Goal: Navigation & Orientation: Find specific page/section

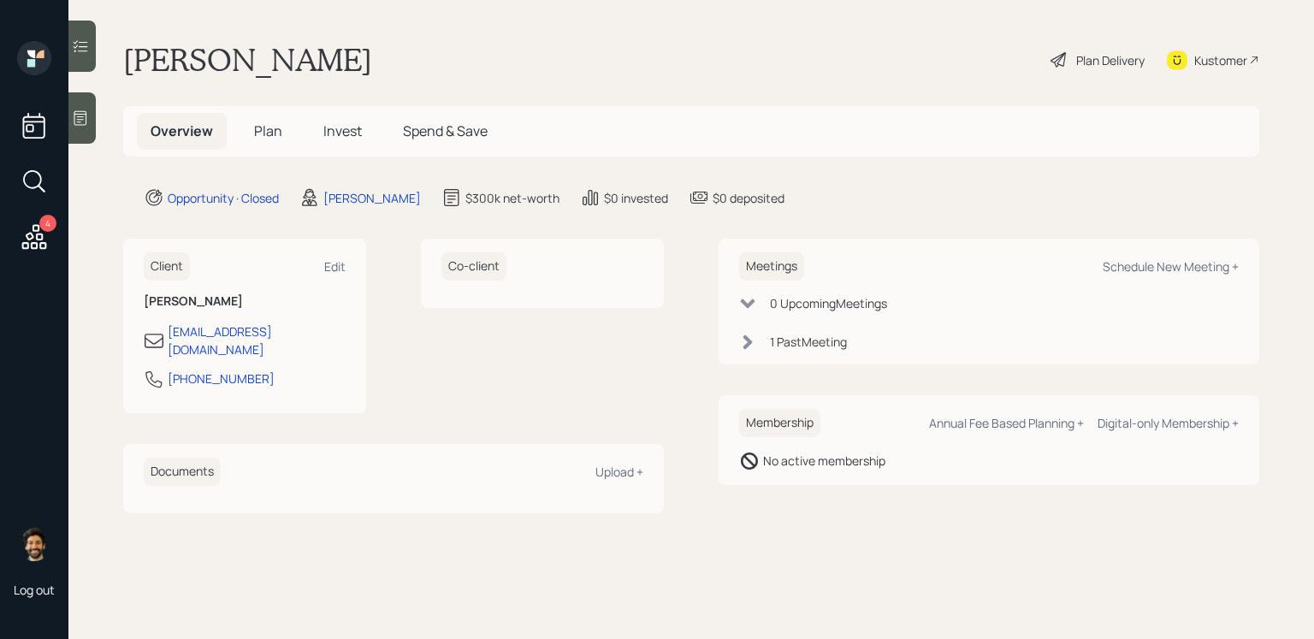
click at [363, 141] on h5 "Invest" at bounding box center [343, 131] width 66 height 37
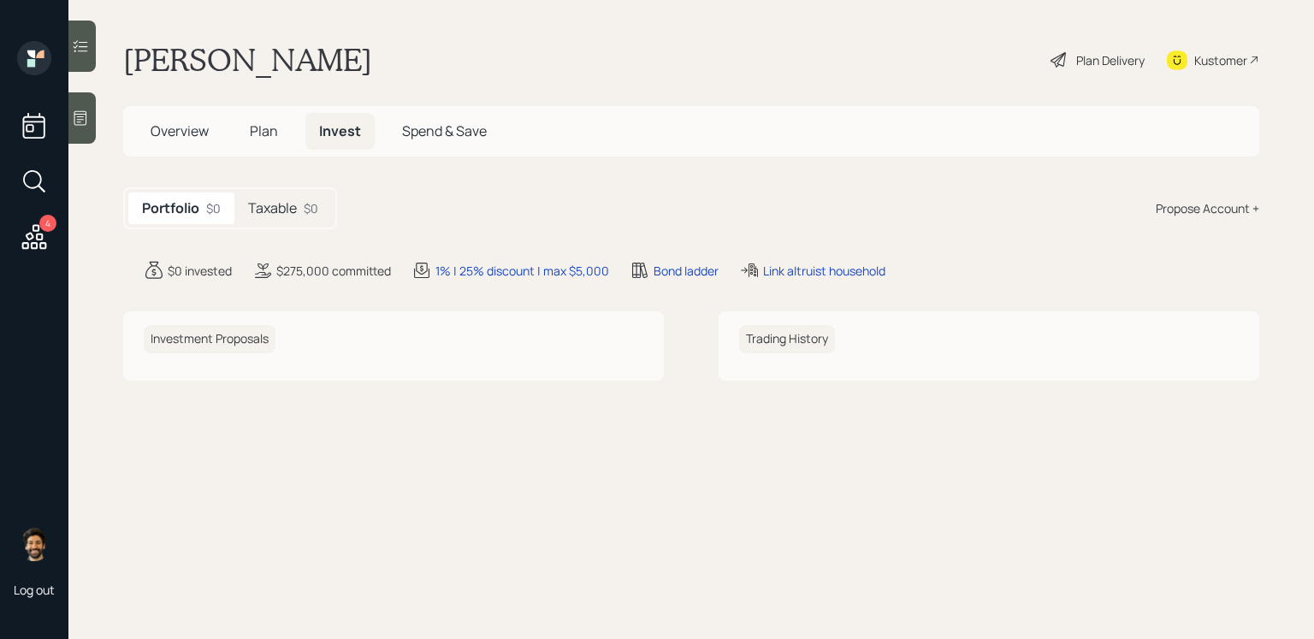
click at [291, 229] on main "[PERSON_NAME] Plan Delivery Kustomer Overview Plan Invest Spend & Save Portfoli…" at bounding box center [690, 319] width 1245 height 639
